Goal: Task Accomplishment & Management: Manage account settings

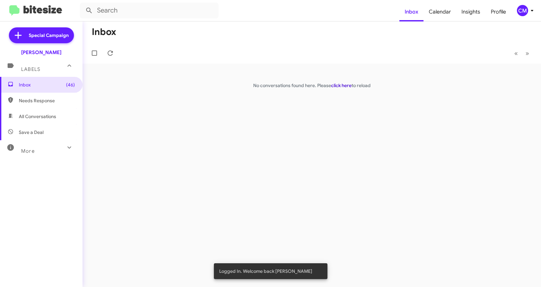
click at [345, 85] on link "click here" at bounding box center [341, 85] width 20 height 6
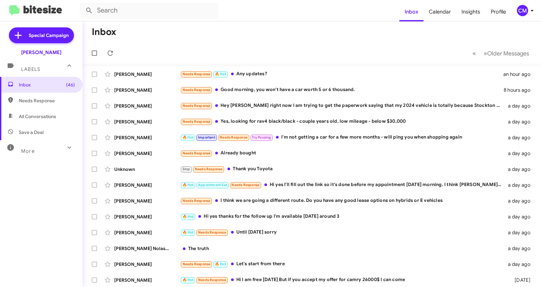
click at [526, 16] on div "CM" at bounding box center [522, 10] width 11 height 11
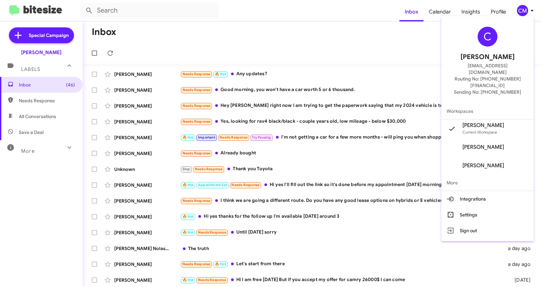
click at [473, 226] on div "C Carmen Maldonado CMALDONADO@tracytoyota.com Routing No: +1 (209) 830-4045 Sen…" at bounding box center [487, 128] width 92 height 225
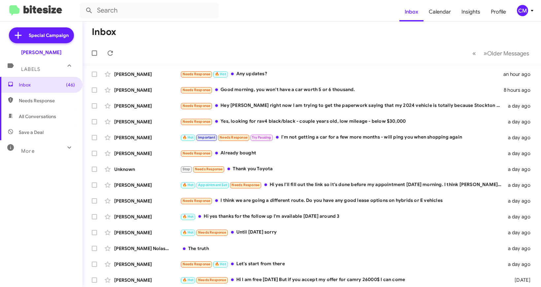
click at [523, 12] on div "CM" at bounding box center [522, 10] width 11 height 11
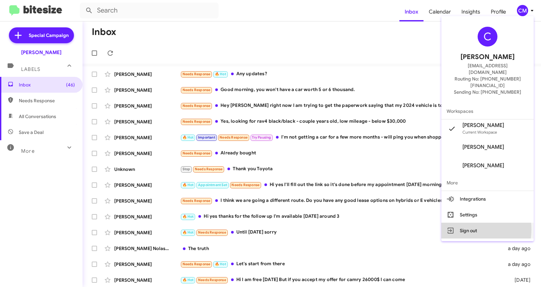
click at [468, 223] on button "Sign out" at bounding box center [487, 231] width 92 height 16
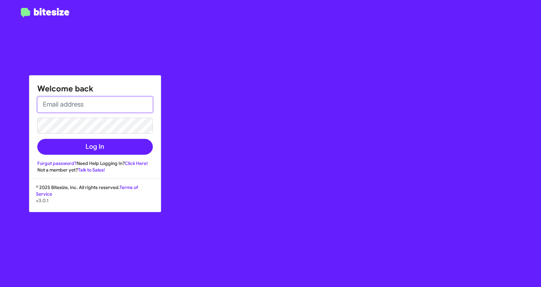
type input "[EMAIL_ADDRESS][DOMAIN_NAME]"
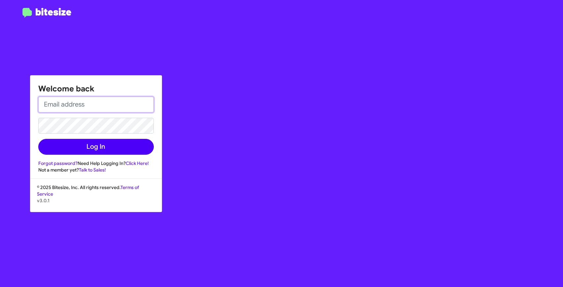
type input "[EMAIL_ADDRESS][DOMAIN_NAME]"
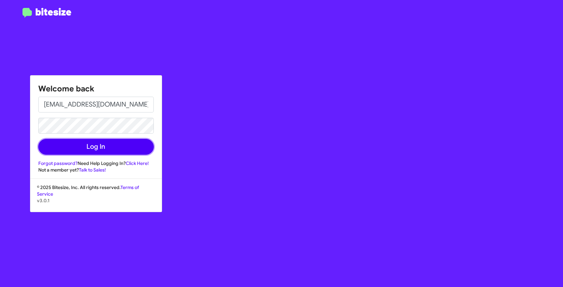
click at [74, 148] on button "Log In" at bounding box center [95, 147] width 115 height 16
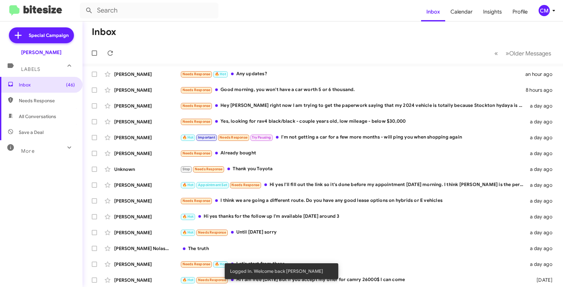
click at [45, 10] on img at bounding box center [35, 10] width 53 height 11
click at [549, 11] on div "CM" at bounding box center [544, 10] width 11 height 11
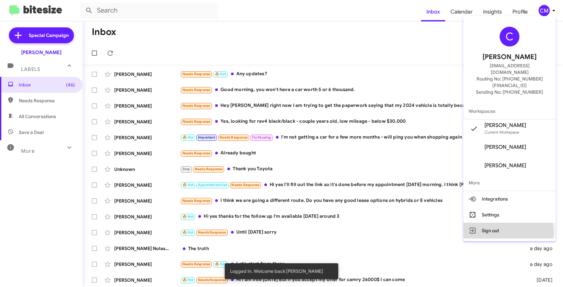
click at [495, 223] on button "Sign out" at bounding box center [509, 231] width 92 height 16
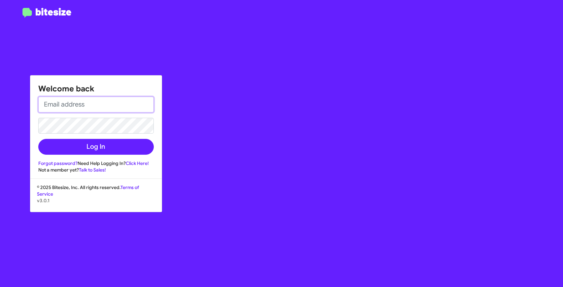
type input "[EMAIL_ADDRESS][DOMAIN_NAME]"
